Goal: Navigation & Orientation: Find specific page/section

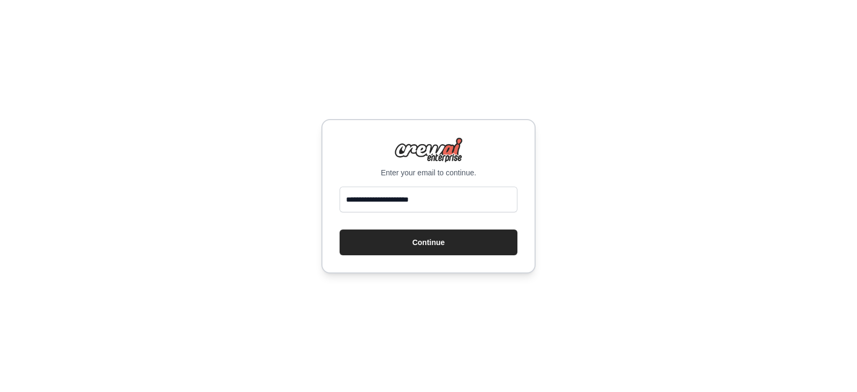
click at [440, 240] on button "Continue" at bounding box center [429, 242] width 178 height 26
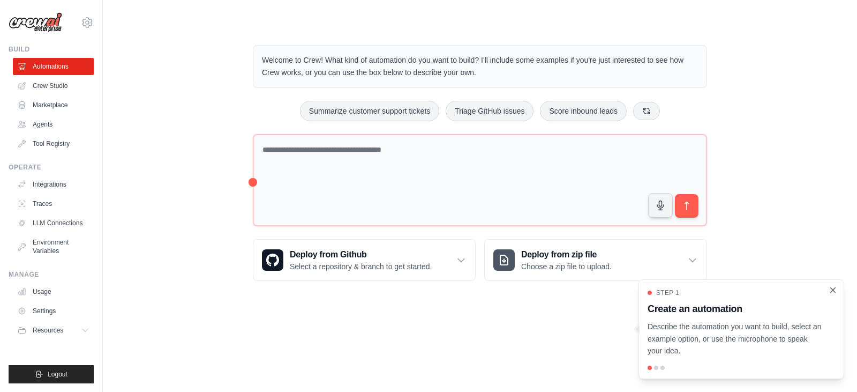
click at [831, 291] on icon "Close walkthrough" at bounding box center [833, 289] width 5 height 5
